Goal: Ask a question

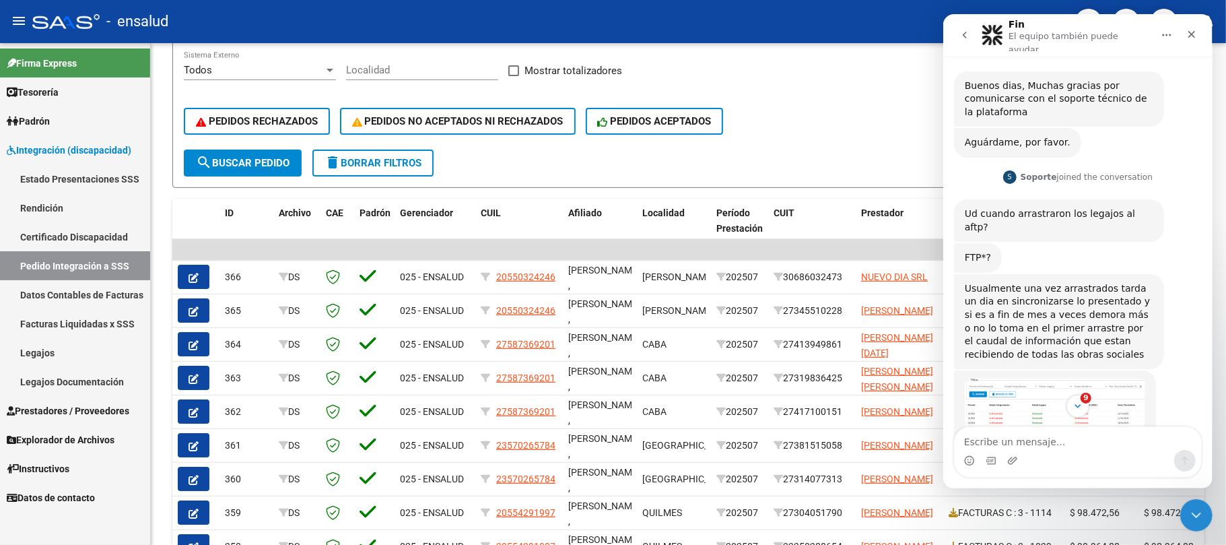
scroll to position [382, 0]
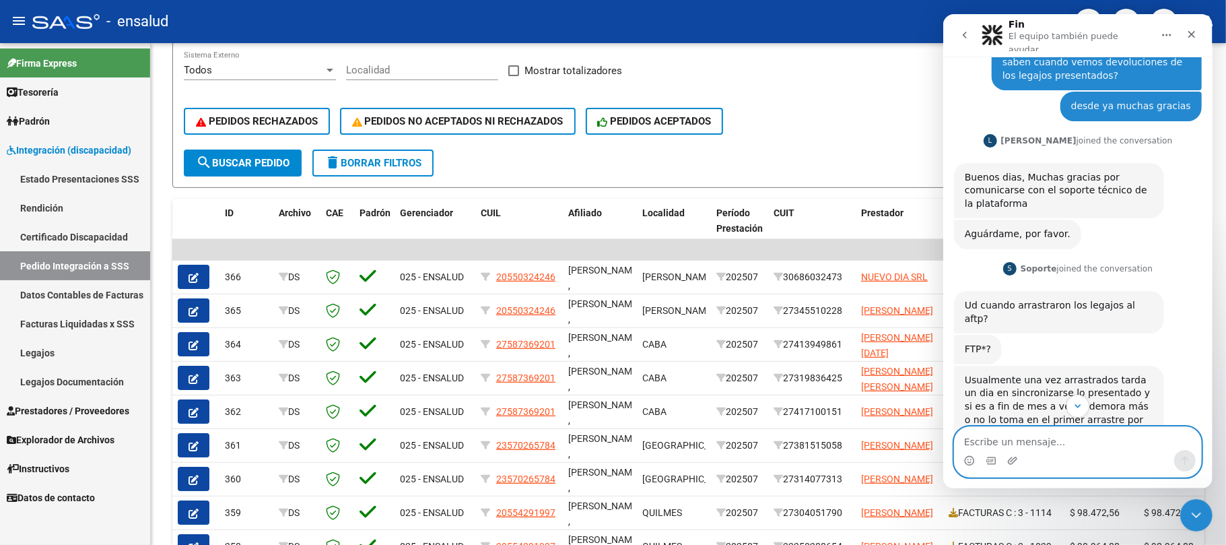
click at [1061, 434] on textarea "Escribe un mensaje..." at bounding box center [1077, 438] width 246 height 23
type textarea "los legajos los presentamos el 30/07"
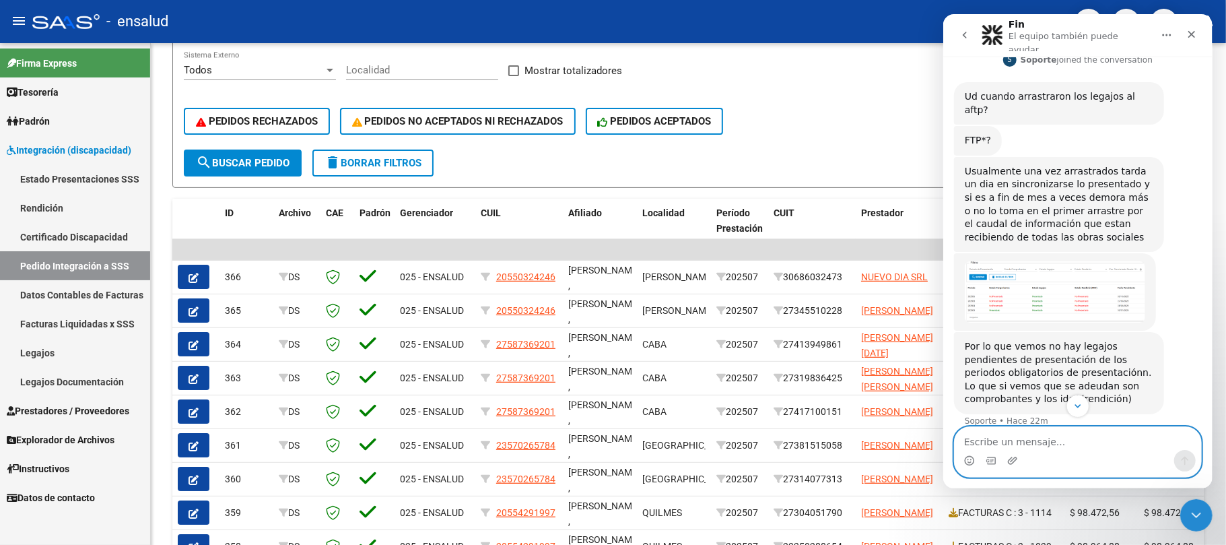
scroll to position [601, 0]
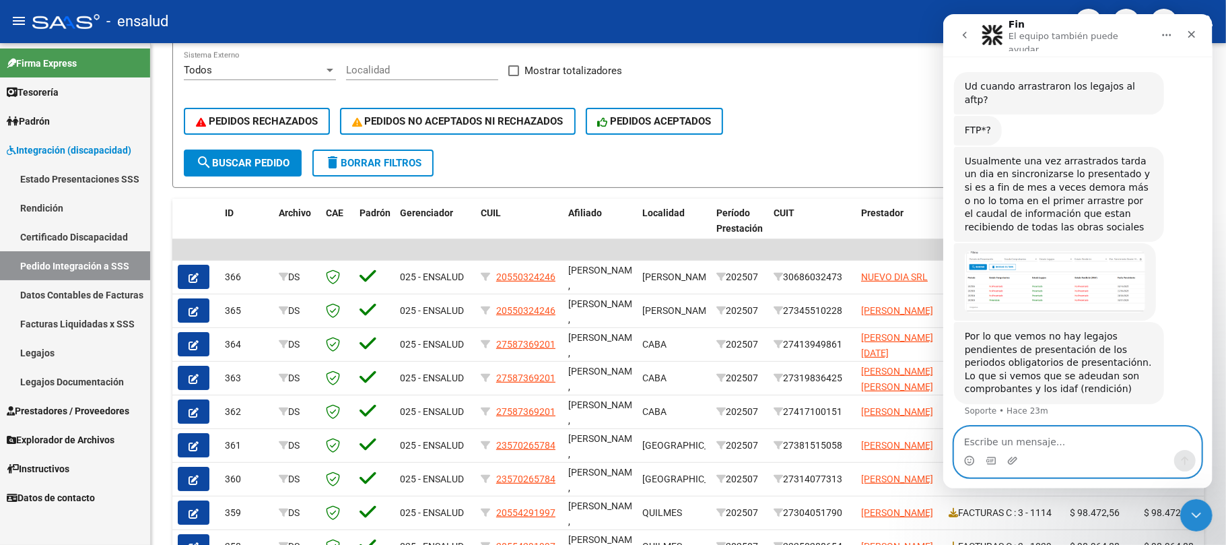
click at [1013, 443] on textarea "Escribe un mensaje..." at bounding box center [1077, 438] width 246 height 23
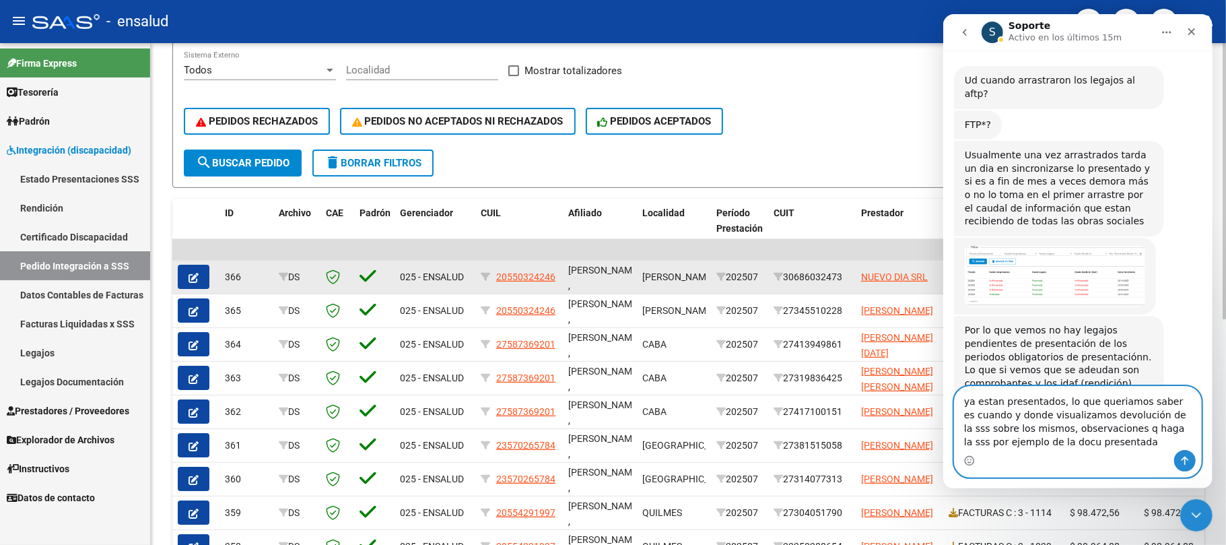
type textarea "ya estan presentados, lo que queriamos saber es cuando y donde visualizamos dev…"
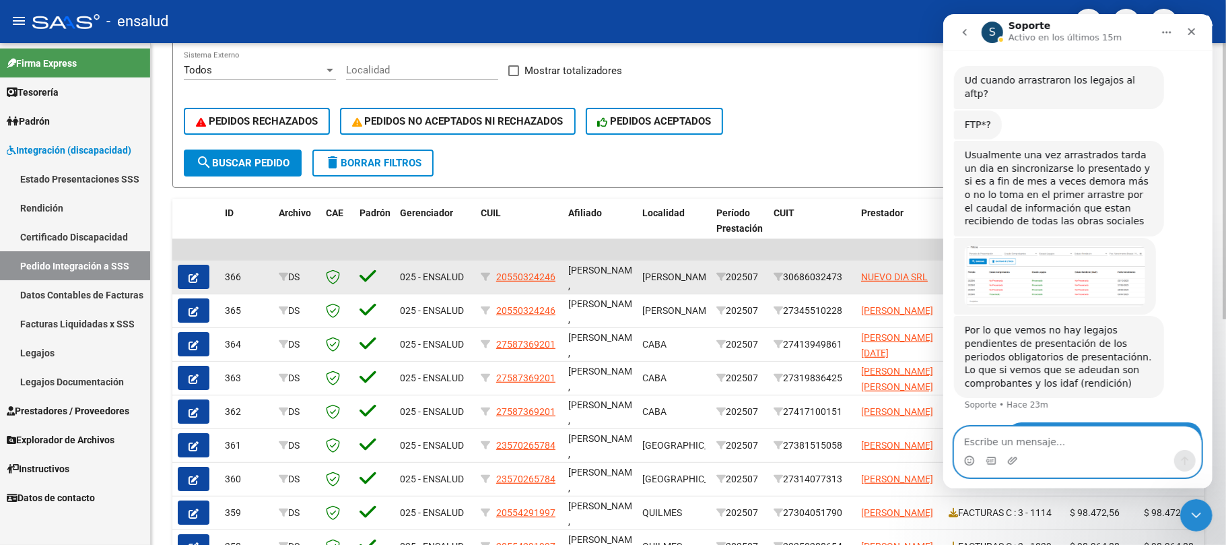
scroll to position [685, 0]
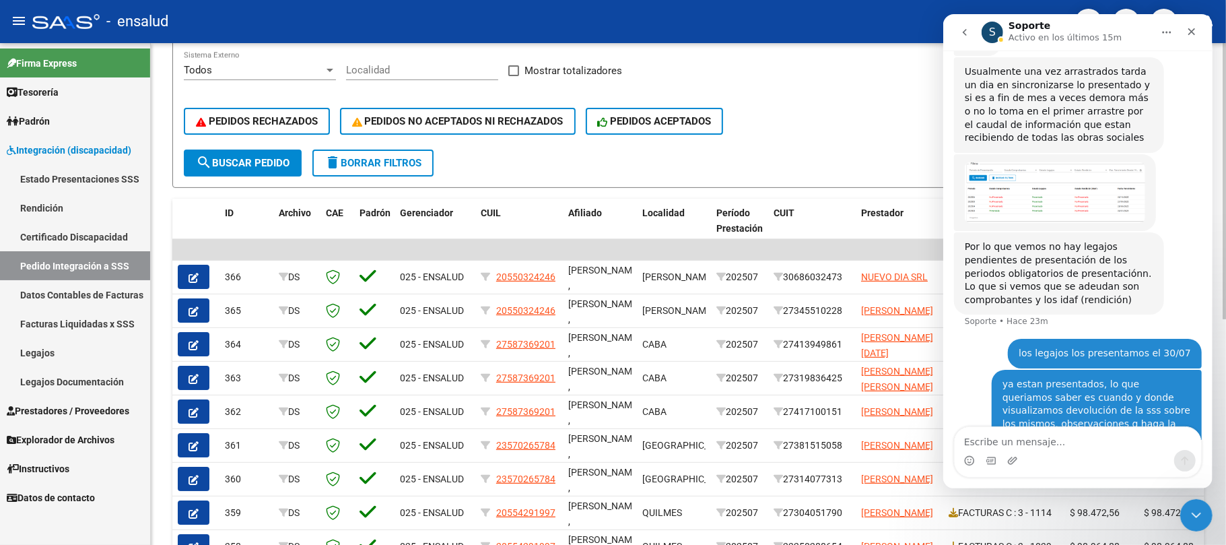
click at [892, 106] on div "PEDIDOS RECHAZADOS PEDIDOS NO ACEPTADOS NI RECHAZADOS PEDIDOS ACEPTADOS" at bounding box center [688, 121] width 1009 height 57
click at [1191, 34] on icon "Cerrar" at bounding box center [1190, 31] width 11 height 11
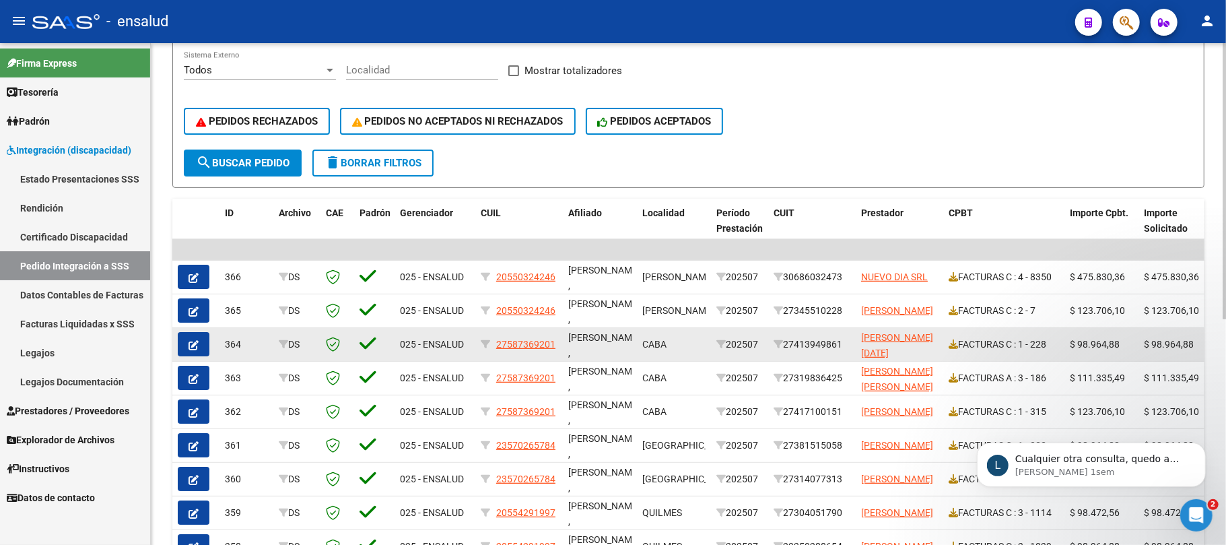
scroll to position [0, 0]
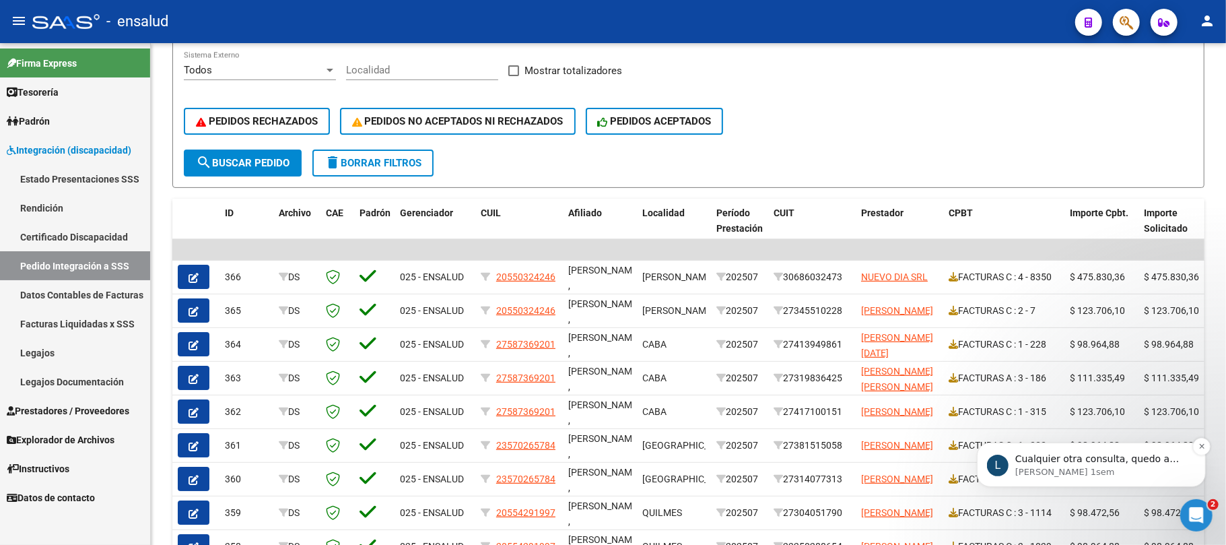
click at [1088, 456] on p "Cualquier otra consulta, quedo a disposición." at bounding box center [1101, 458] width 174 height 13
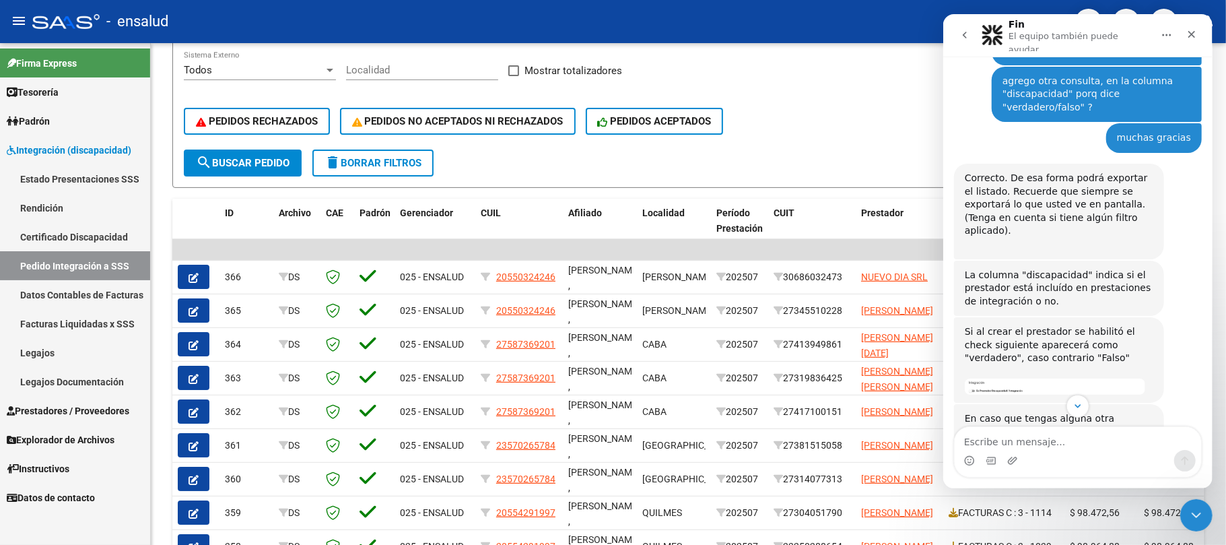
scroll to position [783, 0]
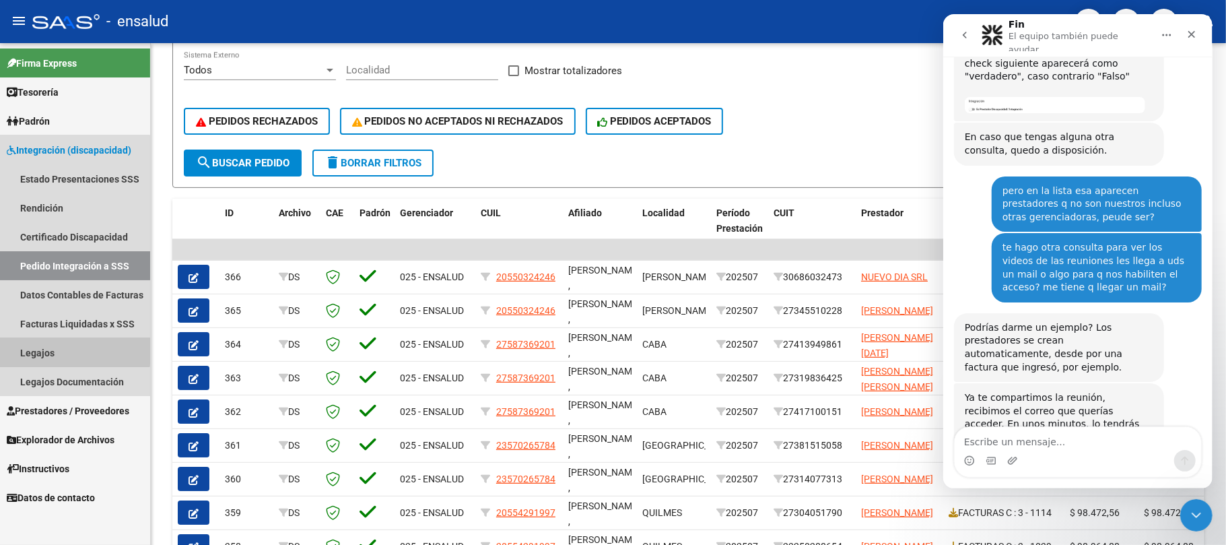
click at [73, 351] on link "Legajos" at bounding box center [75, 352] width 150 height 29
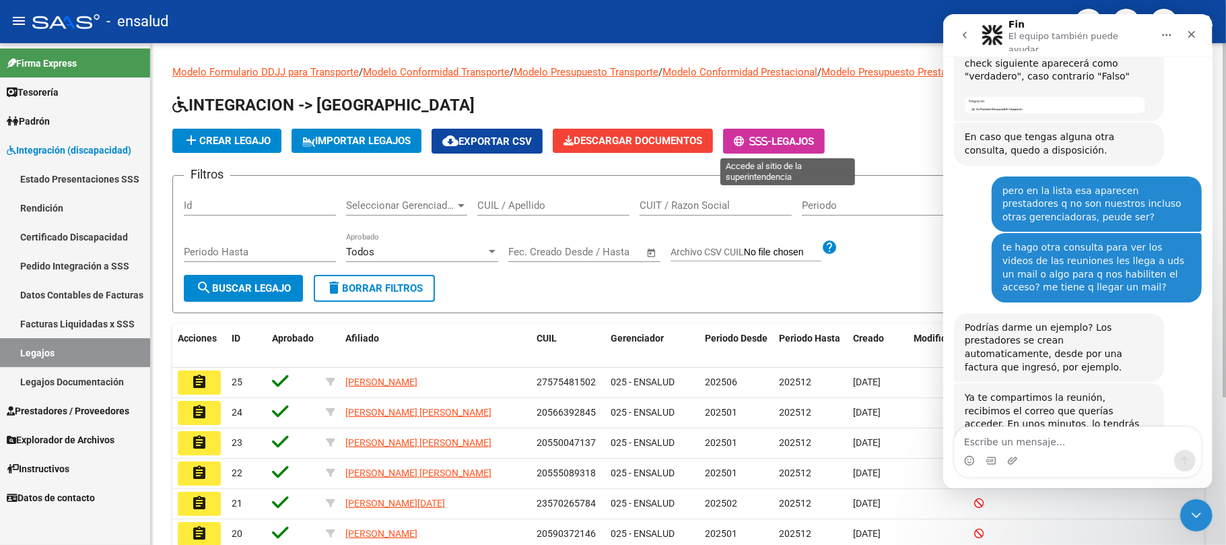
click at [792, 137] on span "Legajos" at bounding box center [792, 141] width 42 height 12
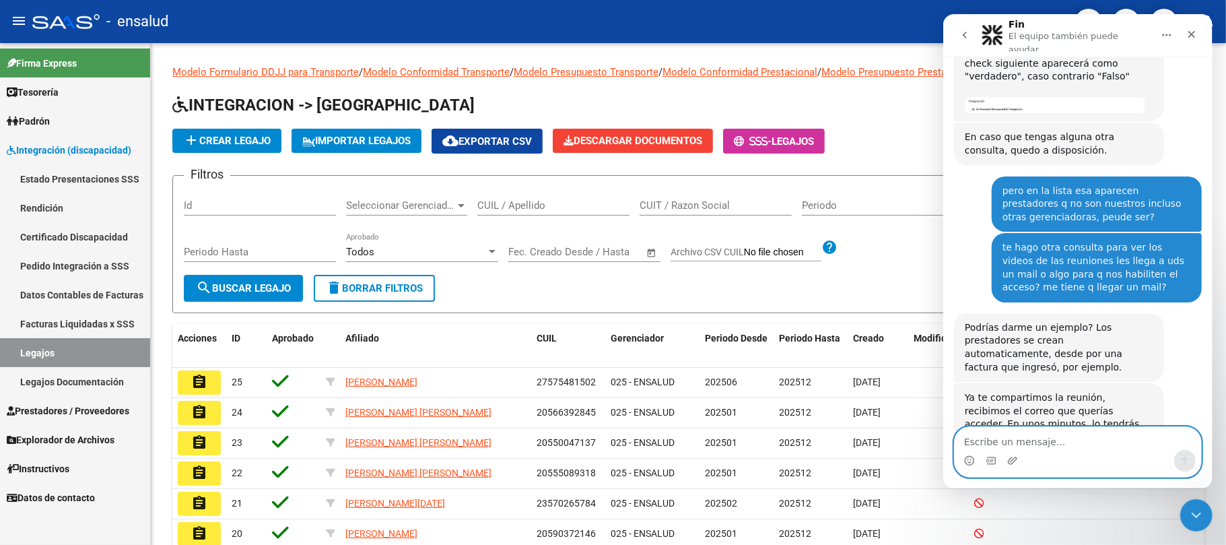
drag, startPoint x: 1008, startPoint y: 429, endPoint x: 981, endPoint y: 430, distance: 26.9
click at [999, 429] on textarea "Escribe un mensaje..." at bounding box center [1077, 438] width 246 height 23
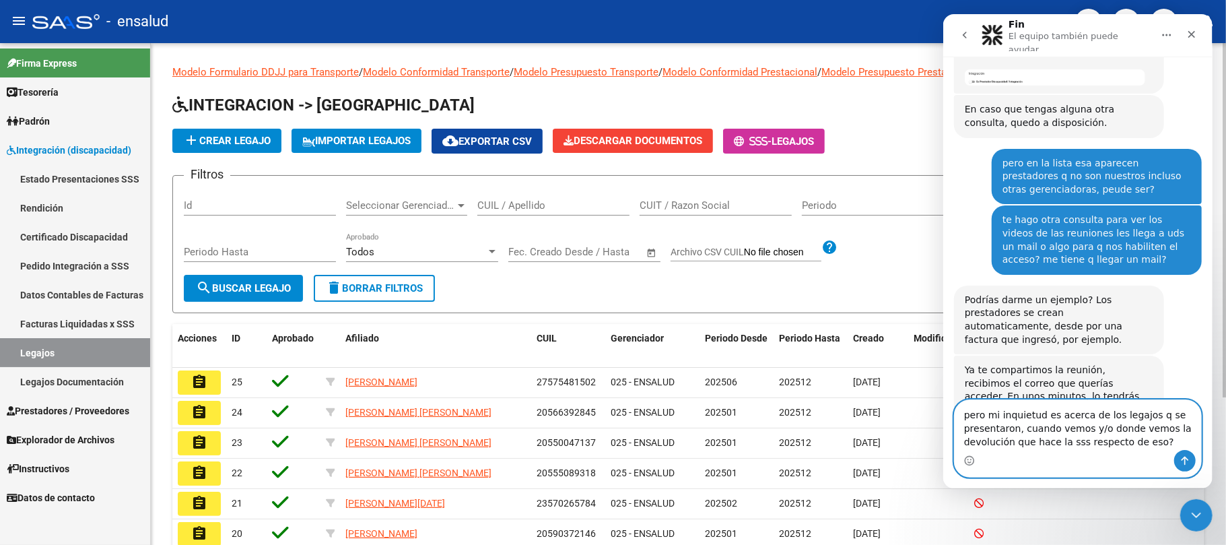
scroll to position [825, 0]
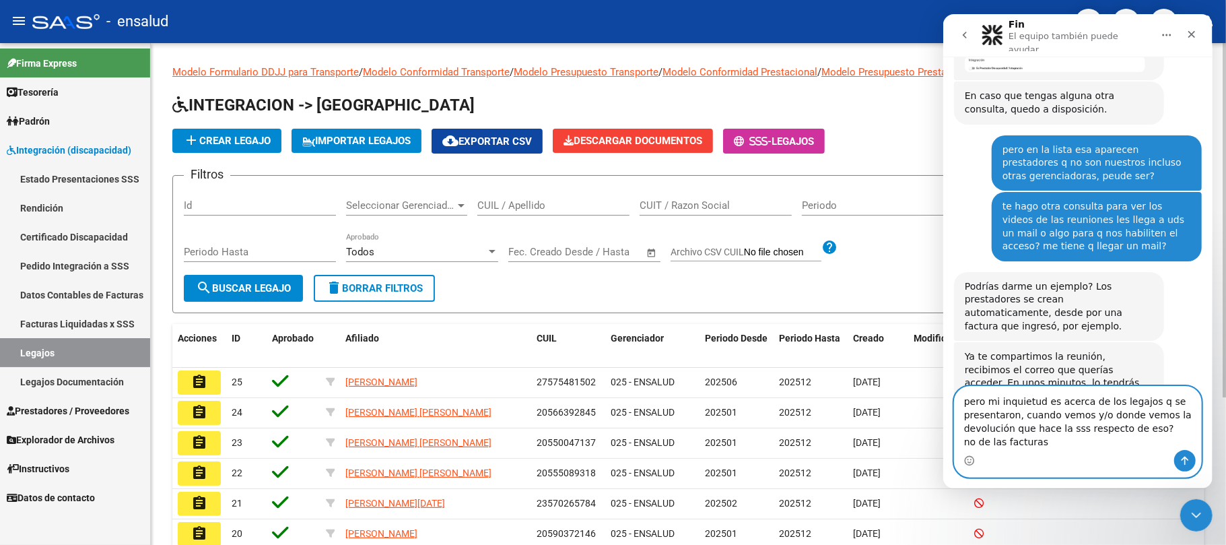
type textarea "pero mi inquietud es acerca de los legajos q se presentaron, cuando vemos y/o d…"
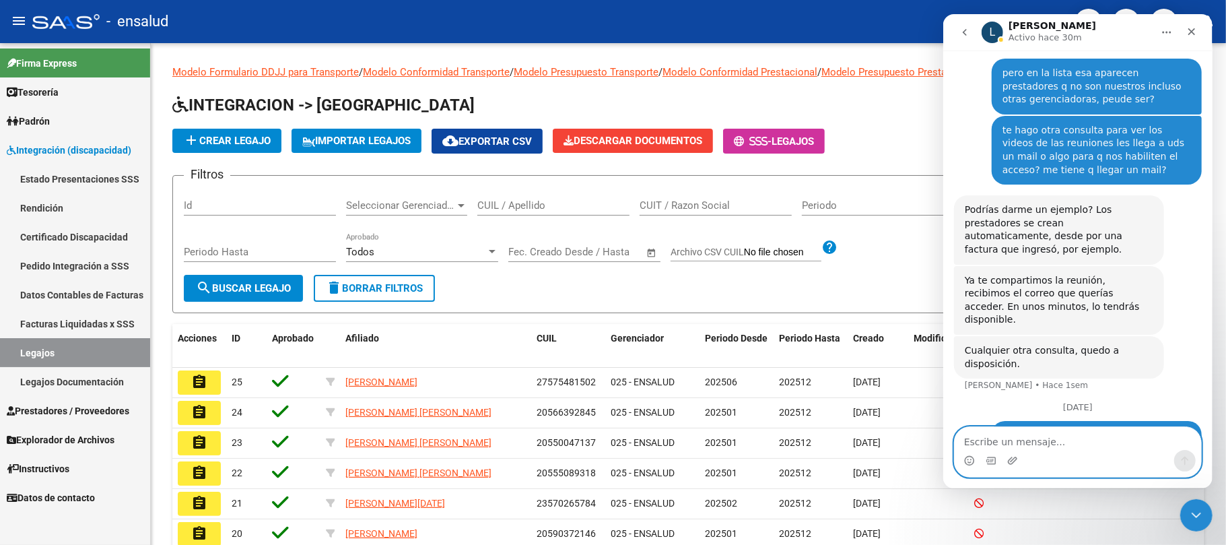
scroll to position [913, 0]
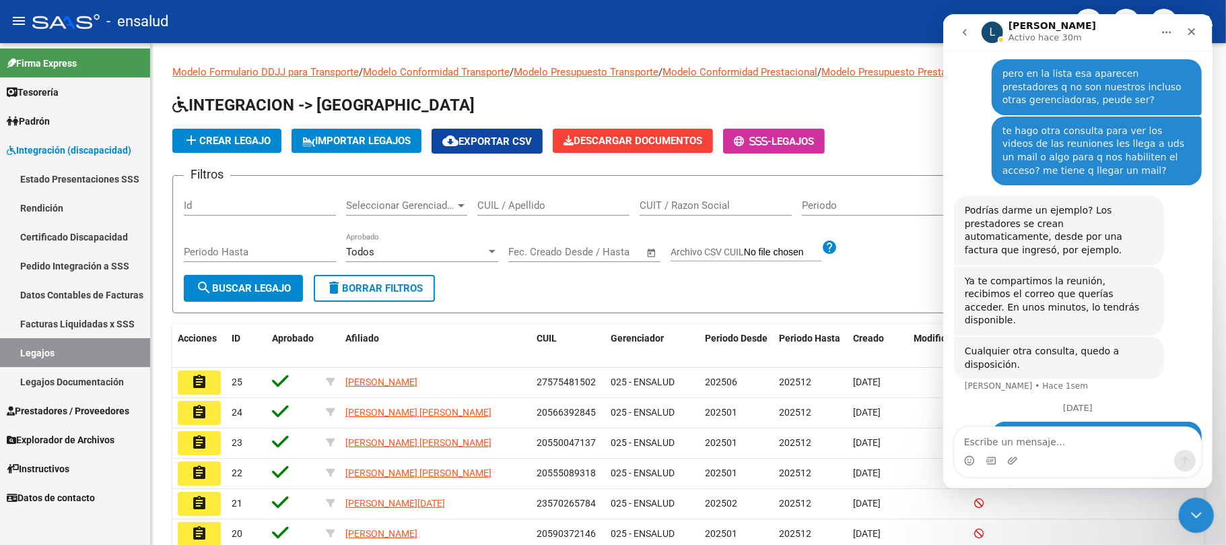
click at [1194, 511] on icon "Cerrar Intercom Messenger" at bounding box center [1194, 513] width 16 height 16
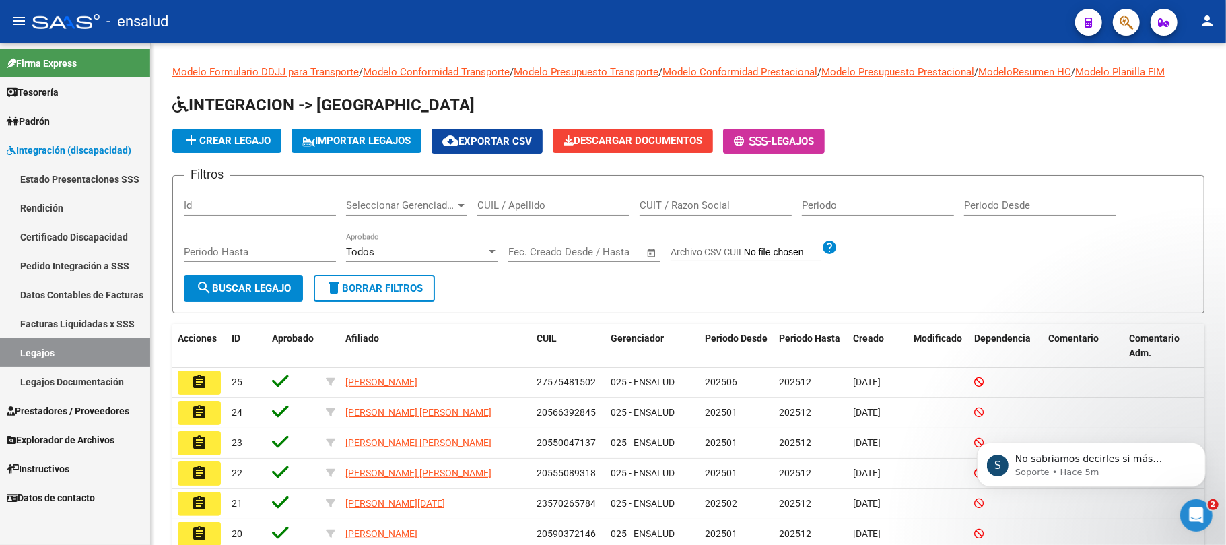
scroll to position [0, 0]
click at [1135, 462] on p "No sabriamos decirles si más adelante publicaran alguna observación en la colum…" at bounding box center [1101, 458] width 174 height 13
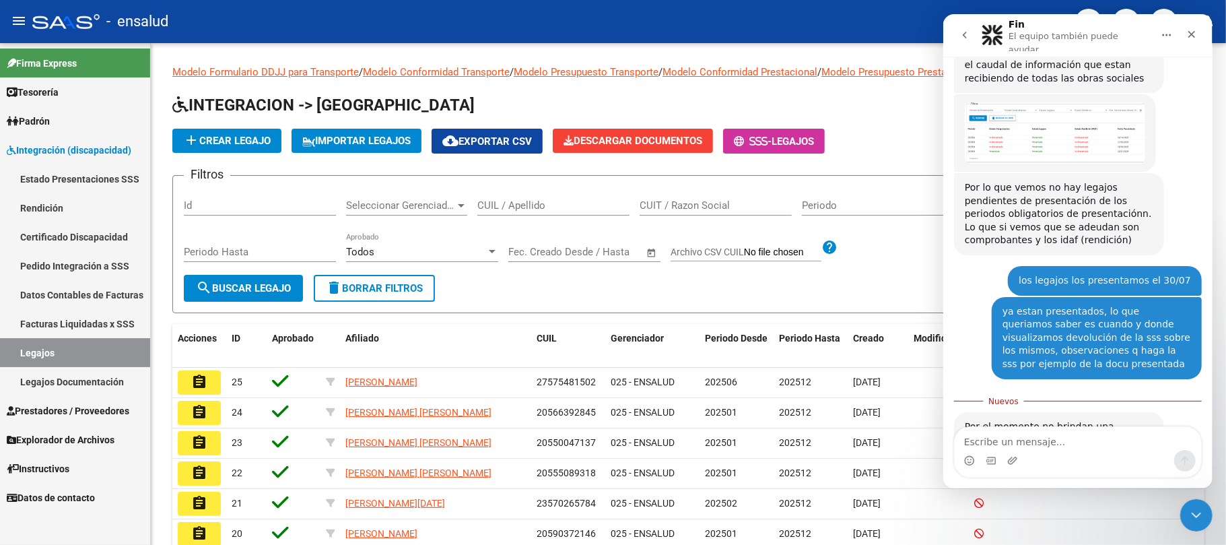
scroll to position [843, 0]
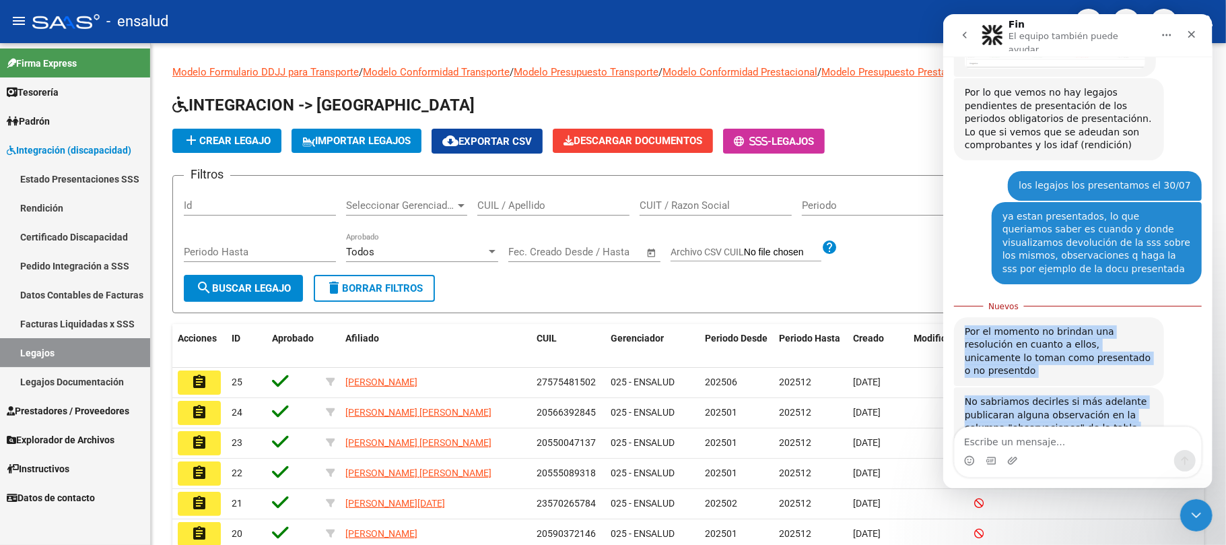
drag, startPoint x: 967, startPoint y: 284, endPoint x: 1043, endPoint y: 394, distance: 133.5
copy div "Por el momento no brindan una resolución en cuanto a ellos, unicamente lo toman…"
